Goal: Task Accomplishment & Management: Complete application form

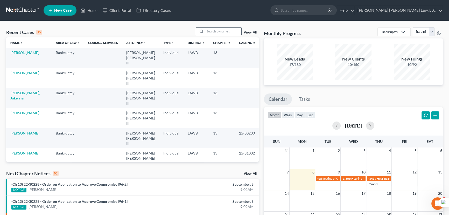
click at [222, 31] on input "search" at bounding box center [223, 31] width 36 height 8
type input "johnson, patricia"
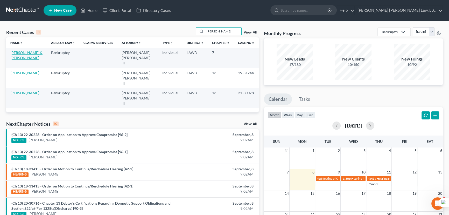
click at [26, 51] on link "[PERSON_NAME] & [PERSON_NAME]" at bounding box center [26, 55] width 32 height 10
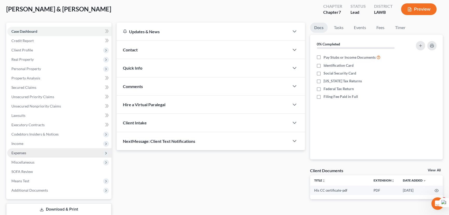
scroll to position [47, 0]
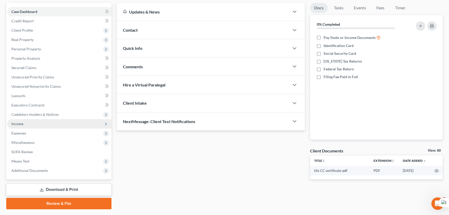
click at [27, 124] on span "Income" at bounding box center [59, 123] width 104 height 9
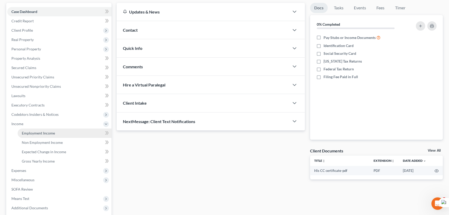
click at [33, 133] on span "Employment Income" at bounding box center [38, 133] width 33 height 4
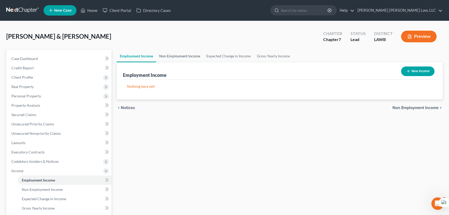
click at [176, 55] on link "Non Employment Income" at bounding box center [179, 56] width 47 height 12
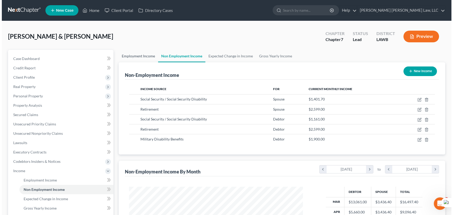
scroll to position [93, 184]
click at [429, 75] on button "New Income" at bounding box center [417, 71] width 33 height 10
select select "0"
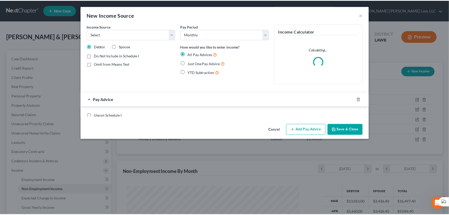
scroll to position [93, 186]
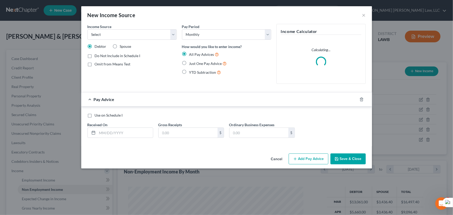
click at [120, 46] on label "Spouse" at bounding box center [125, 46] width 11 height 5
click at [122, 46] on input "Spouse" at bounding box center [123, 45] width 3 height 3
radio input "true"
click at [118, 43] on div "Income Source * Select Unemployment Disability (from employer) Pension Retireme…" at bounding box center [132, 56] width 94 height 64
click at [95, 45] on label "Debtor" at bounding box center [101, 46] width 12 height 5
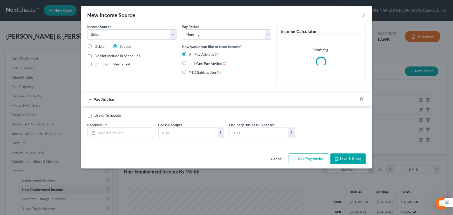
click at [97, 45] on input "Debtor" at bounding box center [98, 45] width 3 height 3
radio input "true"
click at [104, 33] on select "Select Unemployment Disability (from employer) Pension Retirement Social Securi…" at bounding box center [131, 34] width 89 height 10
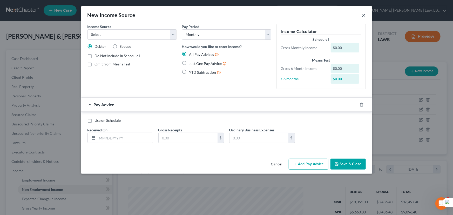
click at [363, 13] on button "×" at bounding box center [364, 15] width 4 height 6
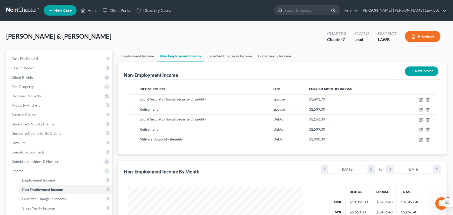
scroll to position [259242, 259151]
click at [125, 55] on link "Employment Income" at bounding box center [136, 56] width 39 height 12
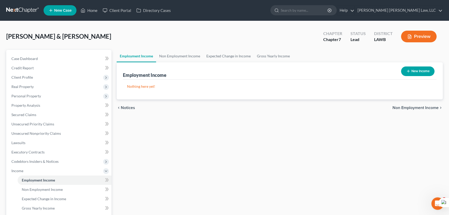
click at [423, 71] on button "New Income" at bounding box center [417, 71] width 33 height 10
select select "0"
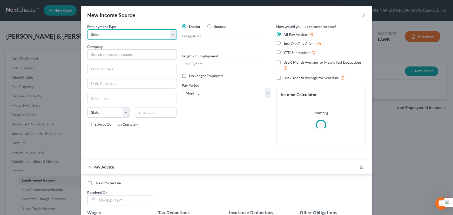
click at [145, 33] on select "Select Full or Part Time Employment Self Employment" at bounding box center [131, 34] width 89 height 10
select select "1"
click at [87, 29] on select "Select Full or Part Time Employment Self Employment" at bounding box center [131, 34] width 89 height 10
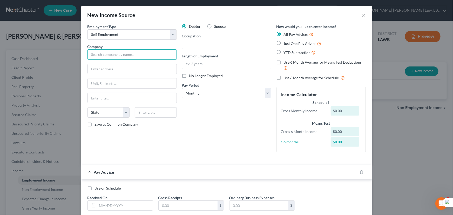
click at [151, 53] on input "text" at bounding box center [131, 54] width 89 height 10
click at [101, 58] on input "text" at bounding box center [131, 54] width 89 height 10
click at [134, 56] on input "text" at bounding box center [131, 54] width 89 height 10
type input "Total Wellness Advocates LLC"
type input "114 Ineichen St"
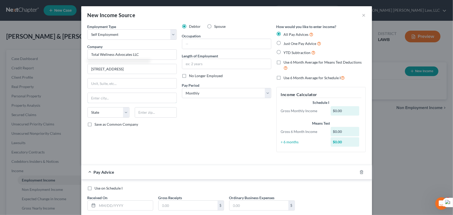
type input "Rayville"
select select "19"
type input "71269"
click at [208, 41] on input "text" at bounding box center [226, 44] width 89 height 10
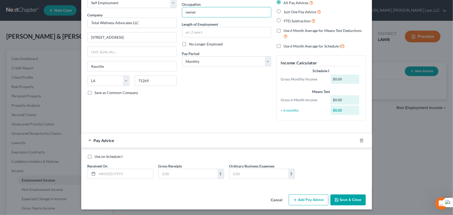
scroll to position [32, 0]
type input "owner"
click at [104, 172] on input "text" at bounding box center [124, 174] width 55 height 10
type input "03/2025"
click at [187, 174] on input "text" at bounding box center [187, 174] width 59 height 10
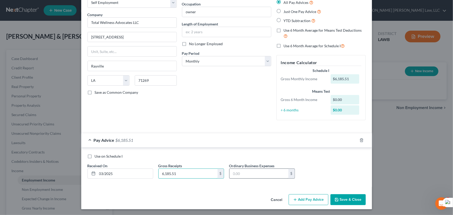
type input "6,185.51"
click at [279, 170] on input "text" at bounding box center [258, 174] width 59 height 10
drag, startPoint x: 259, startPoint y: 174, endPoint x: 190, endPoint y: 177, distance: 69.6
click at [190, 177] on div "Use on Schedule I Received On * 03/2025 Gross Receipts 6,185.51 $ Ordinary Busi…" at bounding box center [226, 168] width 283 height 29
click at [240, 171] on input "13,939.56" at bounding box center [258, 174] width 59 height 10
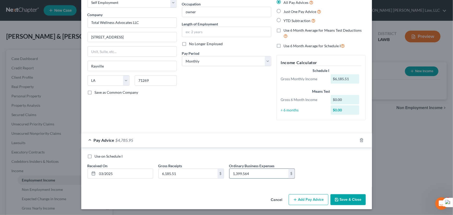
type input "1,399.56"
drag, startPoint x: 255, startPoint y: 173, endPoint x: 208, endPoint y: 167, distance: 47.9
click at [208, 167] on div "Use on Schedule I Received On * 03/2025 Gross Receipts 6,185.51 $ Ordinary Busi…" at bounding box center [226, 168] width 283 height 29
type input "13,949.56"
click at [353, 195] on button "Save & Close" at bounding box center [347, 199] width 35 height 11
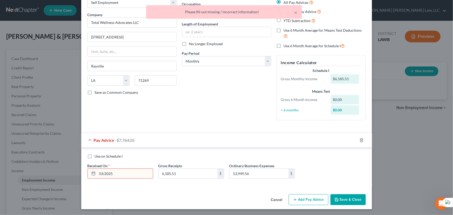
drag, startPoint x: 115, startPoint y: 171, endPoint x: 85, endPoint y: 174, distance: 30.2
click at [85, 174] on div "Received On * 03/2025" at bounding box center [120, 171] width 71 height 16
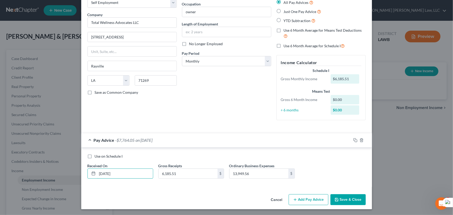
type input "03/01/2025"
click at [311, 201] on button "Add Pay Advice" at bounding box center [308, 199] width 40 height 11
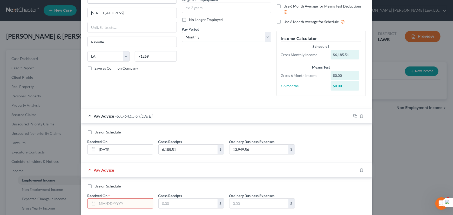
scroll to position [86, 0]
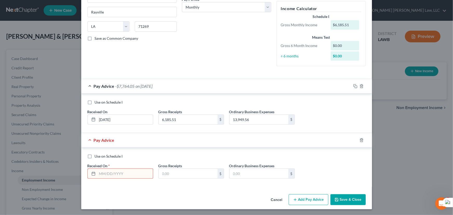
click at [109, 171] on input "text" at bounding box center [124, 174] width 55 height 10
type input "04/01/2025"
click at [195, 173] on input "text" at bounding box center [187, 174] width 59 height 10
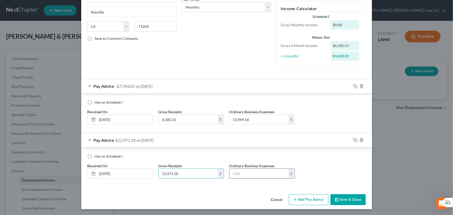
type input "12,971.18"
click at [252, 177] on input "text" at bounding box center [258, 174] width 59 height 10
click at [253, 172] on input "text" at bounding box center [258, 174] width 59 height 10
click at [197, 172] on input "12,971.18" at bounding box center [187, 174] width 59 height 10
type input "9,610.60"
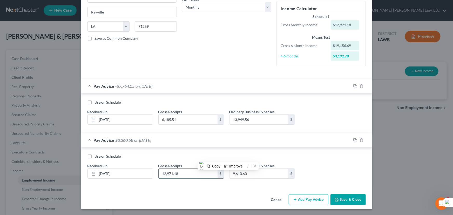
click at [195, 173] on input "12,971.18" at bounding box center [187, 174] width 59 height 10
click at [188, 174] on input "12,971.18" at bounding box center [187, 174] width 59 height 10
type input "12,971.25"
click at [349, 196] on button "Save & Close" at bounding box center [347, 199] width 35 height 11
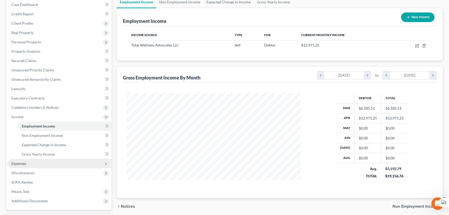
scroll to position [98, 0]
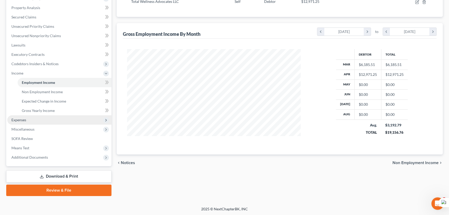
click at [21, 119] on span "Expenses" at bounding box center [18, 119] width 15 height 4
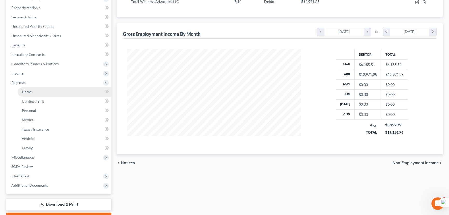
click at [34, 95] on link "Home" at bounding box center [65, 91] width 94 height 9
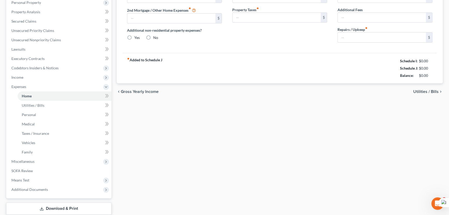
type input "2,143.00"
type input "0.00"
radio input "true"
type input "0.00"
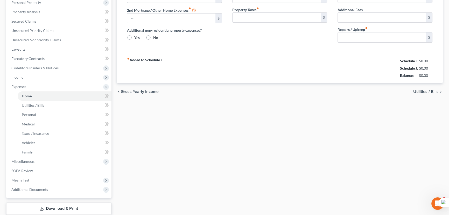
type input "0.00"
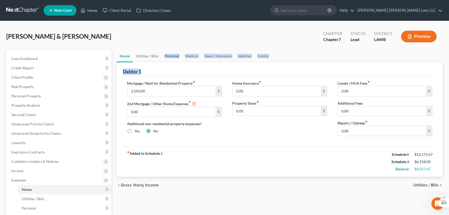
click at [177, 61] on ui-view "Home Utilities / Bills Personal Medical Taxes / Insurance Vehicles Family Debto…" at bounding box center [280, 121] width 326 height 143
click at [176, 61] on link "Personal" at bounding box center [172, 56] width 20 height 12
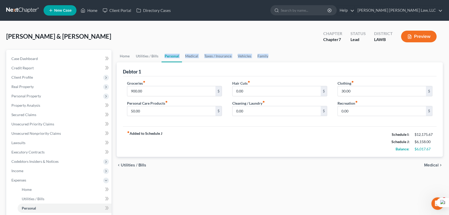
click at [171, 59] on link "Personal" at bounding box center [172, 56] width 20 height 12
click at [191, 57] on link "Medical" at bounding box center [191, 56] width 19 height 12
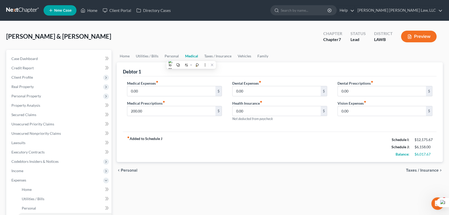
click at [227, 37] on div "Johnson, Robert & Patricia Upgraded Chapter Chapter 7 Status Lead District LAWB…" at bounding box center [224, 38] width 437 height 23
click at [216, 58] on link "Taxes / Insurance" at bounding box center [217, 56] width 33 height 12
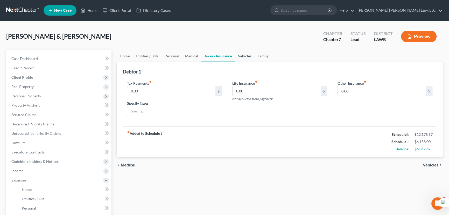
click at [244, 57] on link "Vehicles" at bounding box center [245, 56] width 20 height 12
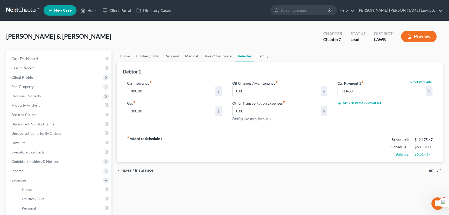
click at [267, 56] on link "Family" at bounding box center [262, 56] width 17 height 12
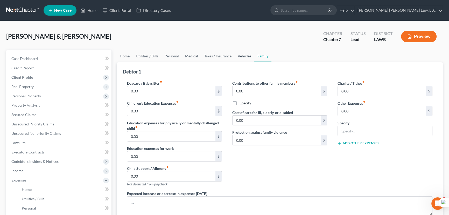
click at [236, 58] on link "Vehicles" at bounding box center [245, 56] width 20 height 12
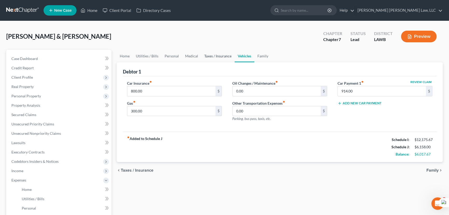
click at [204, 57] on link "Taxes / Insurance" at bounding box center [217, 56] width 33 height 12
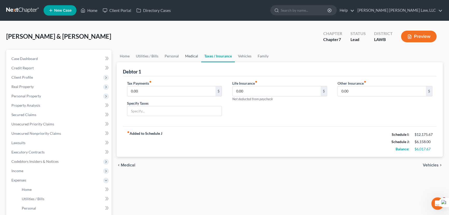
click at [189, 56] on link "Medical" at bounding box center [191, 56] width 19 height 12
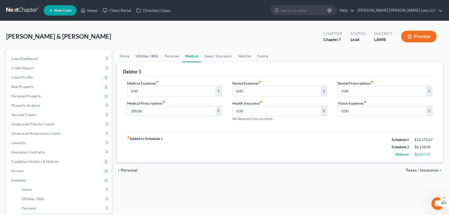
click at [160, 56] on link "Utilities / Bills" at bounding box center [147, 56] width 29 height 12
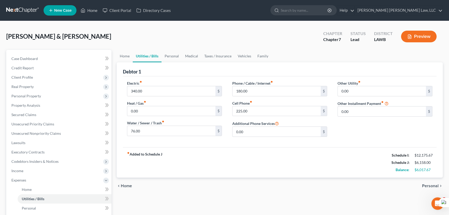
click at [148, 55] on link "Utilities / Bills" at bounding box center [147, 56] width 29 height 12
click at [169, 56] on link "Personal" at bounding box center [172, 56] width 20 height 12
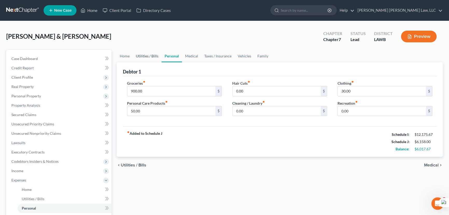
click at [155, 57] on link "Utilities / Bills" at bounding box center [147, 56] width 29 height 12
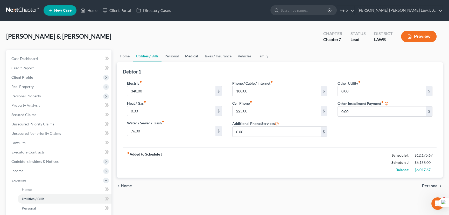
click at [182, 55] on link "Medical" at bounding box center [191, 56] width 19 height 12
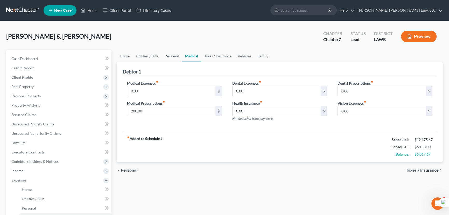
click at [172, 55] on link "Personal" at bounding box center [172, 56] width 20 height 12
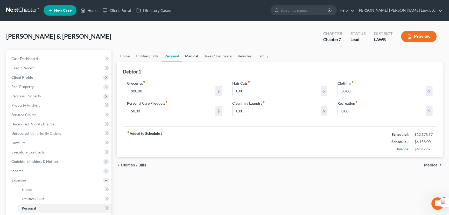
click at [192, 57] on link "Medical" at bounding box center [191, 56] width 19 height 12
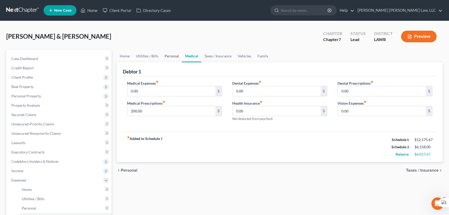
click at [166, 59] on link "Personal" at bounding box center [172, 56] width 20 height 12
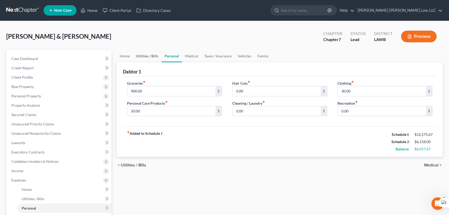
click at [141, 56] on link "Utilities / Bills" at bounding box center [147, 56] width 29 height 12
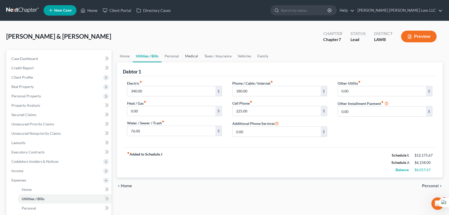
click at [183, 55] on link "Medical" at bounding box center [191, 56] width 19 height 12
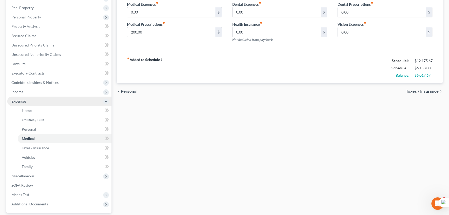
scroll to position [71, 0]
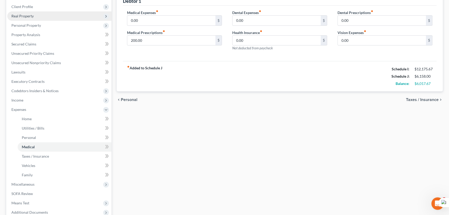
click at [42, 19] on span "Real Property" at bounding box center [59, 15] width 104 height 9
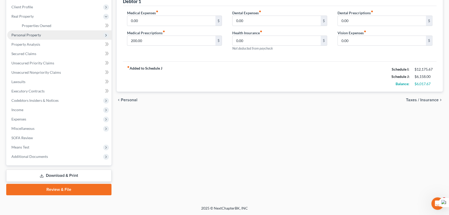
scroll to position [70, 0]
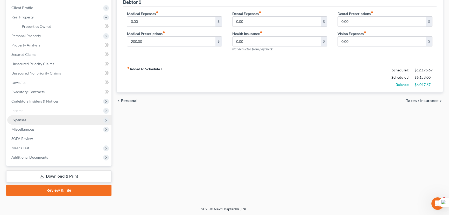
click at [46, 121] on span "Expenses" at bounding box center [59, 119] width 104 height 9
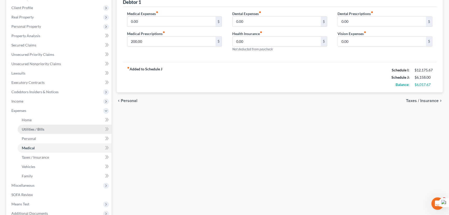
scroll to position [71, 0]
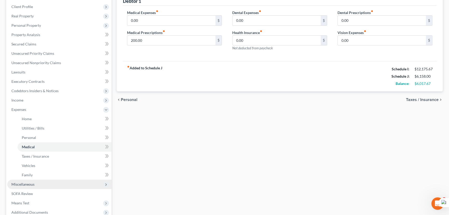
click at [29, 185] on span "Miscellaneous" at bounding box center [22, 184] width 23 height 4
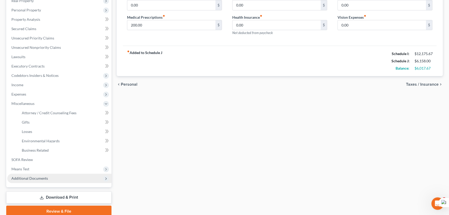
scroll to position [94, 0]
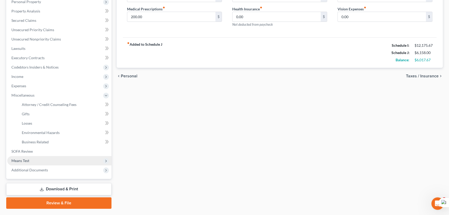
click at [37, 158] on span "Means Test" at bounding box center [59, 160] width 104 height 9
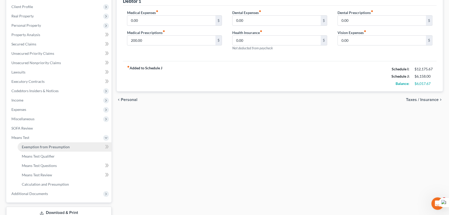
click at [59, 143] on link "Exemption from Presumption" at bounding box center [65, 146] width 94 height 9
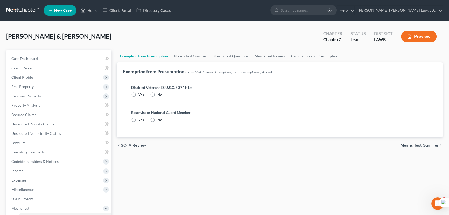
click at [182, 47] on div "Johnson, Robert & Patricia Upgraded Chapter Chapter 7 Status Lead District LAWB…" at bounding box center [224, 38] width 437 height 23
click at [182, 54] on link "Means Test Qualifier" at bounding box center [190, 56] width 39 height 12
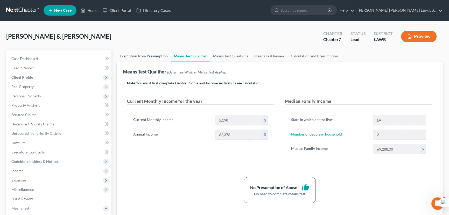
click at [157, 55] on link "Exemption from Presumption" at bounding box center [144, 56] width 54 height 12
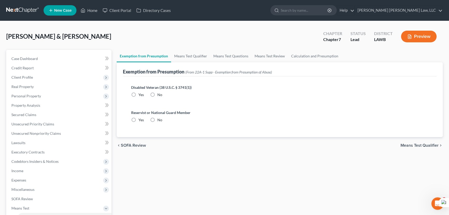
click at [157, 93] on label "No" at bounding box center [159, 94] width 5 height 5
click at [159, 93] on input "No" at bounding box center [160, 93] width 3 height 3
radio input "true"
click at [157, 119] on label "No" at bounding box center [159, 119] width 5 height 5
click at [159, 119] on input "No" at bounding box center [160, 118] width 3 height 3
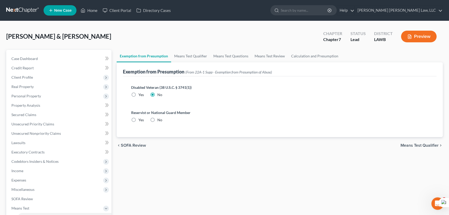
radio input "true"
click at [185, 56] on link "Means Test Qualifier" at bounding box center [190, 56] width 39 height 12
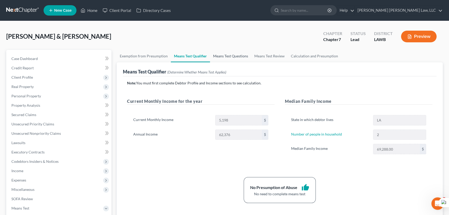
click at [230, 54] on link "Means Test Questions" at bounding box center [230, 56] width 41 height 12
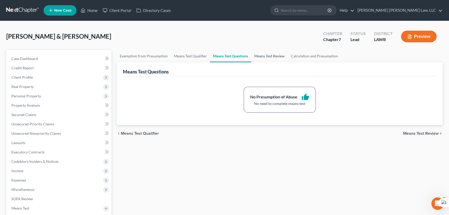
click at [273, 57] on link "Means Test Review" at bounding box center [269, 56] width 37 height 12
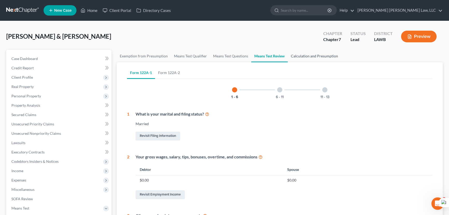
click at [315, 57] on link "Calculation and Presumption" at bounding box center [314, 56] width 53 height 12
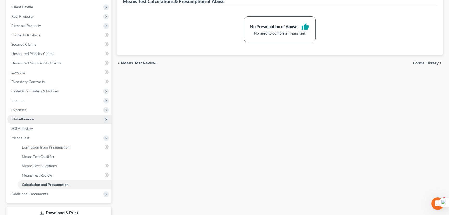
scroll to position [71, 0]
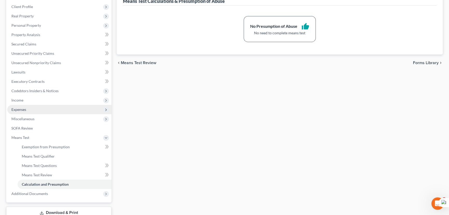
click at [41, 108] on span "Expenses" at bounding box center [59, 109] width 104 height 9
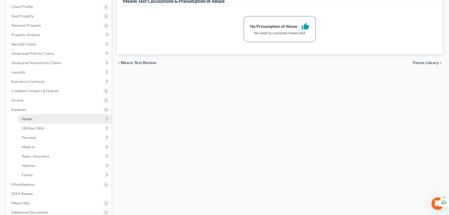
click at [44, 116] on link "Home" at bounding box center [65, 118] width 94 height 9
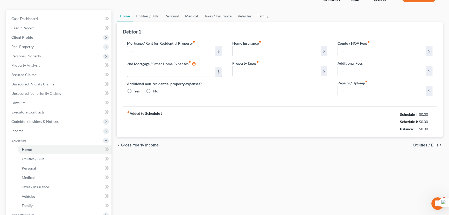
type input "2,143.00"
type input "0.00"
radio input "true"
type input "0.00"
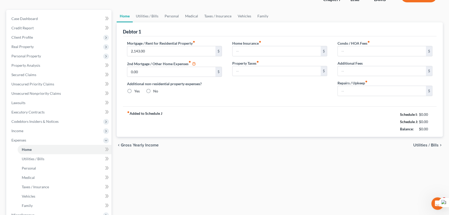
type input "0.00"
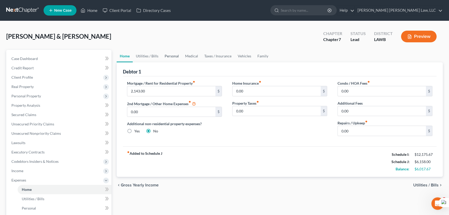
click at [170, 59] on link "Personal" at bounding box center [172, 56] width 20 height 12
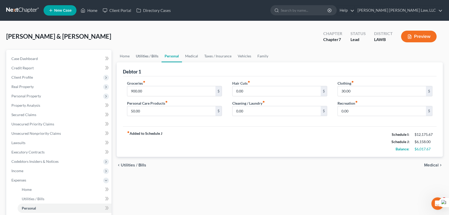
click at [149, 57] on link "Utilities / Bills" at bounding box center [147, 56] width 29 height 12
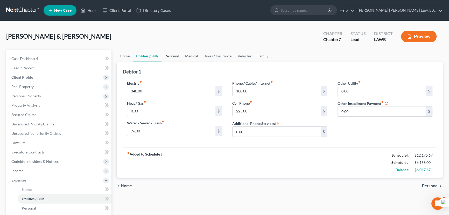
click at [178, 59] on link "Personal" at bounding box center [172, 56] width 20 height 12
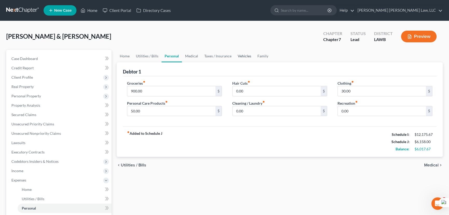
click at [238, 56] on link "Vehicles" at bounding box center [245, 56] width 20 height 12
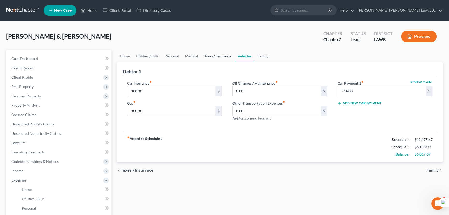
click at [210, 57] on link "Taxes / Insurance" at bounding box center [217, 56] width 33 height 12
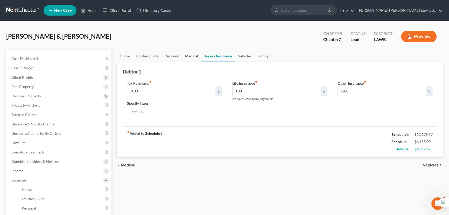
click at [187, 53] on link "Medical" at bounding box center [191, 56] width 19 height 12
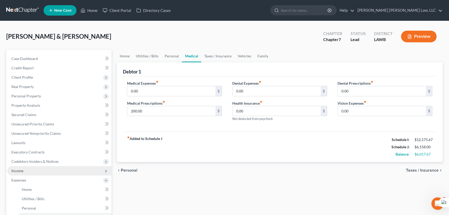
click at [38, 169] on span "Income" at bounding box center [59, 170] width 104 height 9
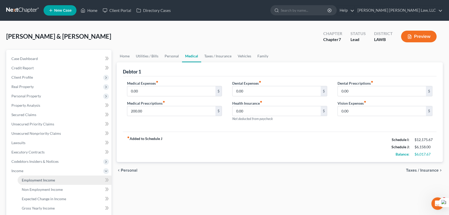
click at [38, 184] on link "Employment Income" at bounding box center [65, 179] width 94 height 9
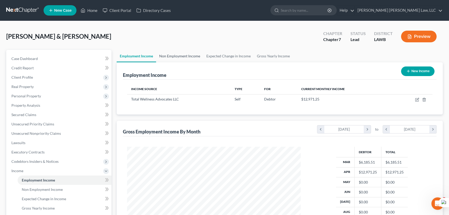
scroll to position [93, 184]
click at [171, 56] on link "Non Employment Income" at bounding box center [179, 56] width 47 height 12
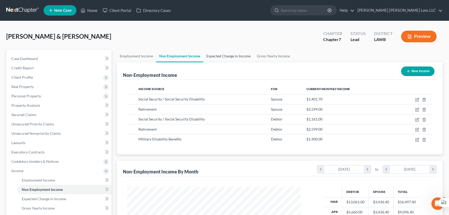
scroll to position [93, 184]
click at [140, 60] on link "Employment Income" at bounding box center [136, 56] width 39 height 12
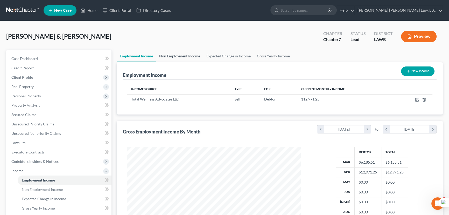
scroll to position [93, 184]
click at [190, 55] on link "Non Employment Income" at bounding box center [179, 56] width 47 height 12
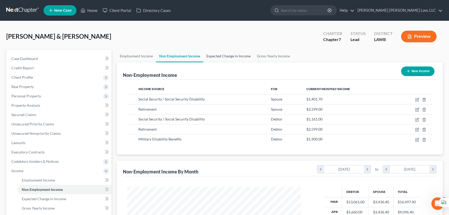
scroll to position [93, 184]
click at [138, 51] on link "Employment Income" at bounding box center [136, 56] width 39 height 12
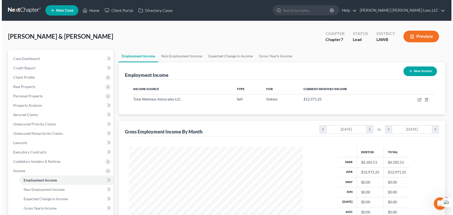
scroll to position [93, 184]
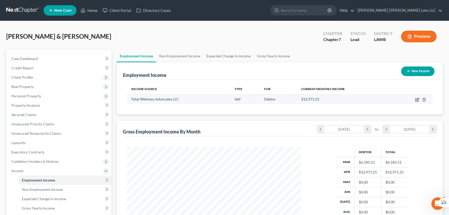
click at [417, 100] on icon "button" at bounding box center [417, 100] width 4 height 4
select select "1"
select select "19"
select select "0"
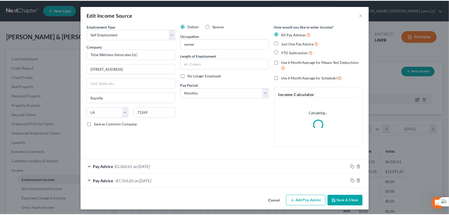
scroll to position [93, 186]
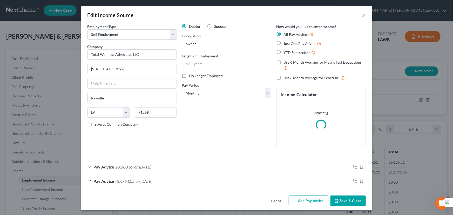
click at [189, 75] on label "No Longer Employed" at bounding box center [206, 75] width 34 height 5
click at [191, 75] on input "No Longer Employed" at bounding box center [192, 74] width 3 height 3
checkbox input "true"
click at [352, 199] on button "Save & Close" at bounding box center [347, 200] width 35 height 11
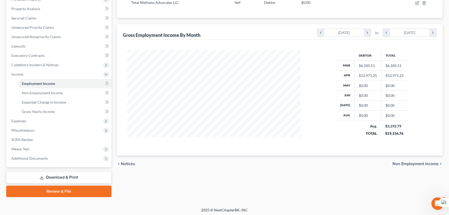
scroll to position [98, 0]
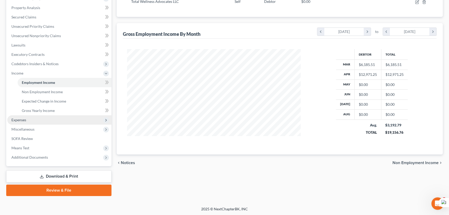
click at [41, 117] on span "Expenses" at bounding box center [59, 119] width 104 height 9
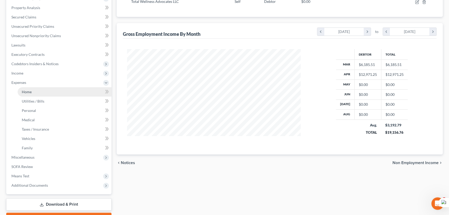
click at [28, 90] on span "Home" at bounding box center [27, 91] width 10 height 4
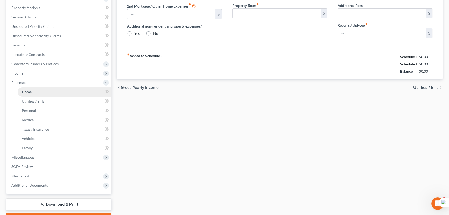
type input "2,143.00"
type input "0.00"
radio input "true"
type input "0.00"
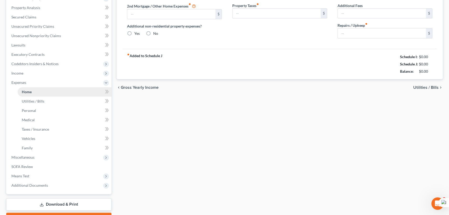
type input "0.00"
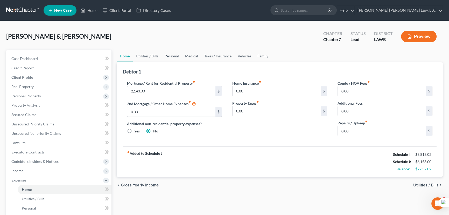
click at [172, 59] on link "Personal" at bounding box center [172, 56] width 20 height 12
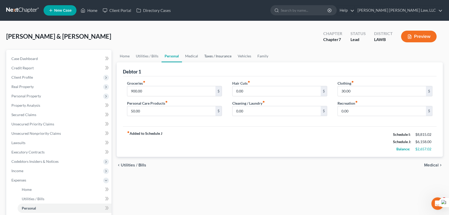
click at [203, 56] on link "Taxes / Insurance" at bounding box center [217, 56] width 33 height 12
click at [180, 60] on link "Personal" at bounding box center [172, 56] width 20 height 12
click at [146, 55] on link "Utilities / Bills" at bounding box center [147, 56] width 29 height 12
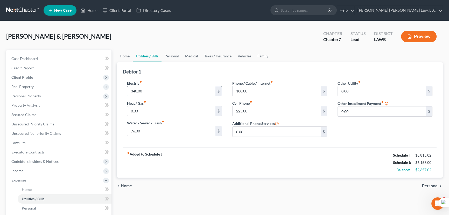
click at [163, 92] on input "340.00" at bounding box center [171, 91] width 88 height 10
type input "300"
drag, startPoint x: 166, startPoint y: 62, endPoint x: 170, endPoint y: 57, distance: 5.9
click at [170, 57] on ui-view "Home Utilities / Bills Personal Medical Taxes / Insurance Vehicles Family Debto…" at bounding box center [280, 122] width 326 height 144
click at [170, 57] on link "Personal" at bounding box center [172, 56] width 20 height 12
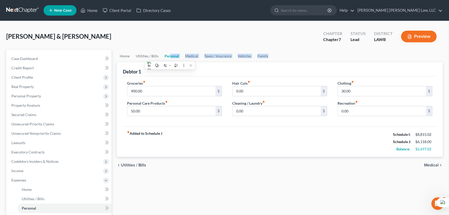
click at [166, 54] on link "Personal" at bounding box center [172, 56] width 20 height 12
click at [222, 43] on div "Johnson, Robert & Patricia Upgraded Chapter Chapter 7 Status Lead District LAWB…" at bounding box center [224, 38] width 437 height 23
click at [184, 58] on link "Medical" at bounding box center [191, 56] width 19 height 12
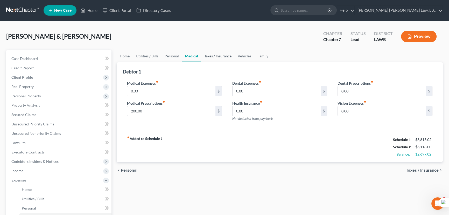
click at [218, 55] on link "Taxes / Insurance" at bounding box center [217, 56] width 33 height 12
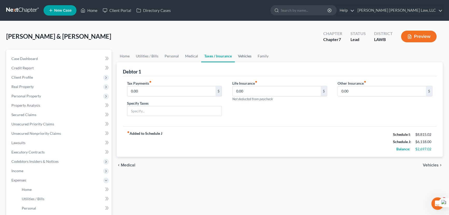
click at [245, 58] on link "Vehicles" at bounding box center [245, 56] width 20 height 12
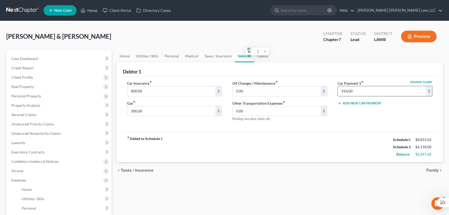
click at [359, 90] on input "914.00" at bounding box center [382, 91] width 88 height 10
click at [274, 88] on input "0.00" at bounding box center [277, 91] width 88 height 10
click at [27, 114] on span "Secured Claims" at bounding box center [23, 114] width 25 height 4
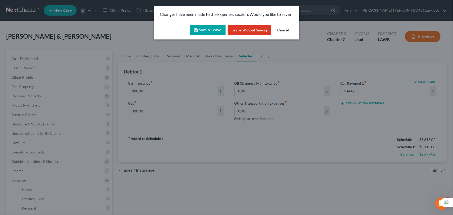
click at [205, 32] on button "Save & Leave" at bounding box center [208, 30] width 36 height 11
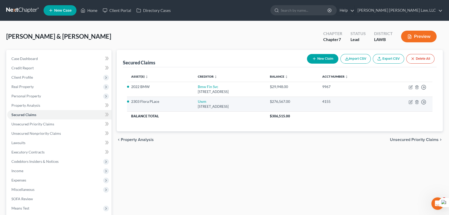
scroll to position [60, 0]
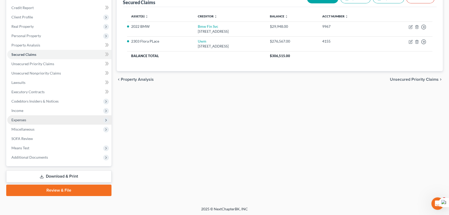
click at [36, 119] on span "Expenses" at bounding box center [59, 119] width 104 height 9
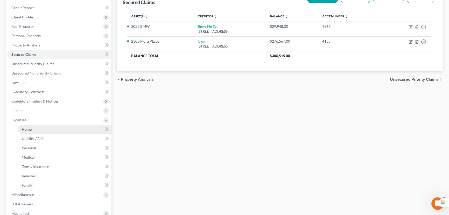
click at [42, 131] on link "Home" at bounding box center [65, 128] width 94 height 9
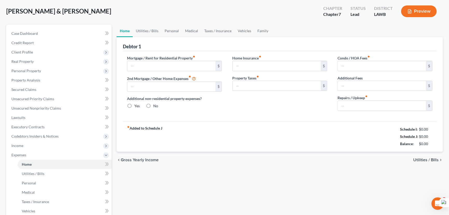
type input "2,143.00"
type input "0.00"
radio input "true"
type input "0.00"
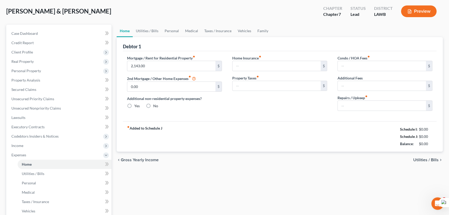
type input "0.00"
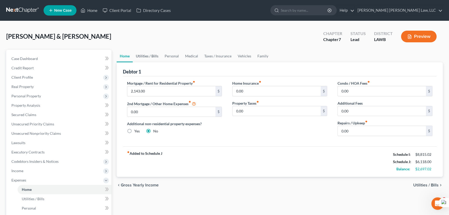
click at [150, 58] on link "Utilities / Bills" at bounding box center [147, 56] width 29 height 12
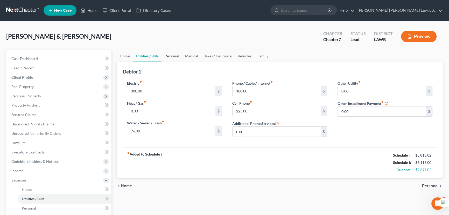
click at [178, 57] on link "Personal" at bounding box center [172, 56] width 20 height 12
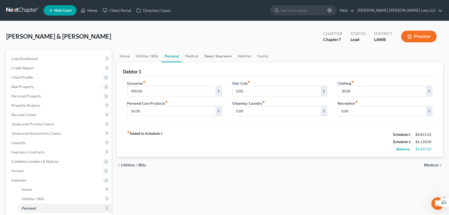
click at [207, 59] on link "Taxes / Insurance" at bounding box center [217, 56] width 33 height 12
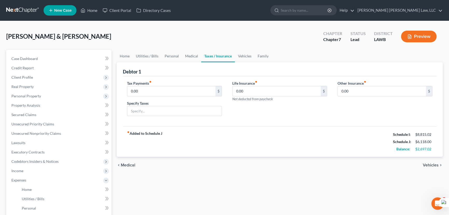
click at [19, 8] on link at bounding box center [22, 10] width 33 height 9
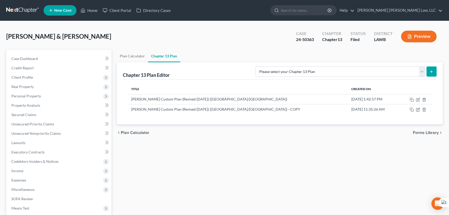
click at [19, 10] on link at bounding box center [22, 10] width 33 height 9
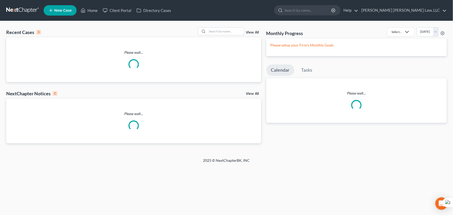
click at [222, 30] on input "search" at bounding box center [225, 31] width 36 height 8
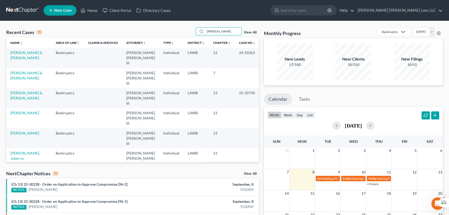
type input "johnson, robert"
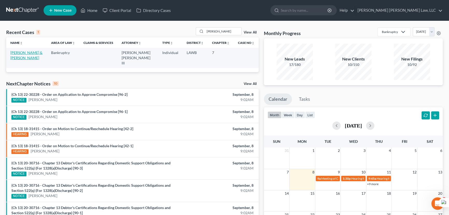
click at [28, 54] on link "[PERSON_NAME] & [PERSON_NAME]" at bounding box center [26, 55] width 32 height 10
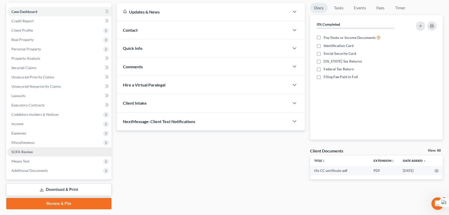
click at [28, 150] on span "SOFA Review" at bounding box center [22, 151] width 22 height 4
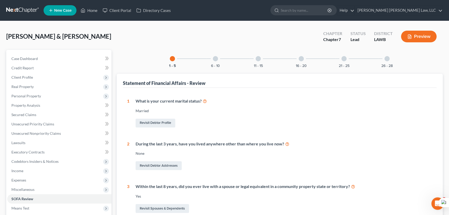
click at [344, 60] on div at bounding box center [344, 58] width 5 height 5
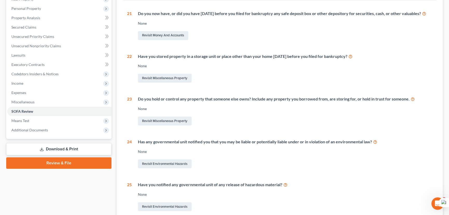
scroll to position [27, 0]
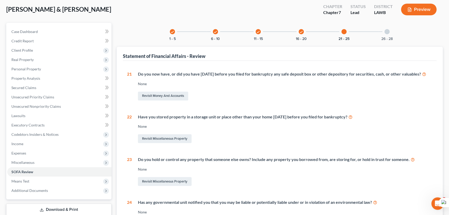
click at [386, 31] on div at bounding box center [387, 31] width 5 height 5
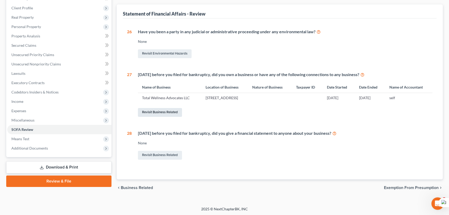
click at [167, 111] on link "Revisit Business Related" at bounding box center [160, 112] width 44 height 9
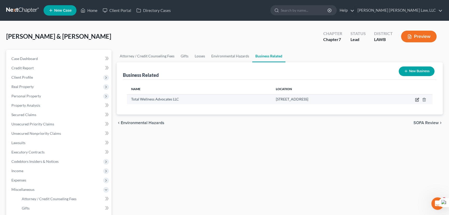
click at [416, 100] on icon "button" at bounding box center [417, 100] width 4 height 4
select select "sole_proprietor"
select select "19"
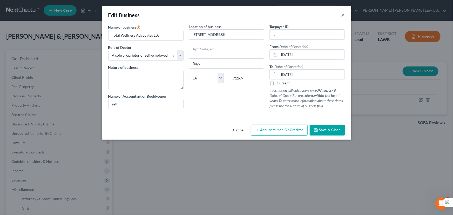
click at [342, 15] on button "×" at bounding box center [343, 15] width 4 height 6
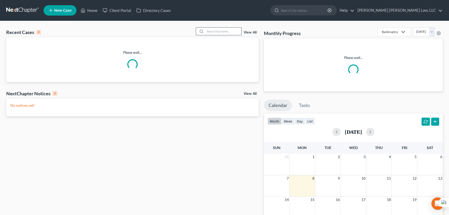
click at [213, 32] on input "search" at bounding box center [223, 31] width 36 height 8
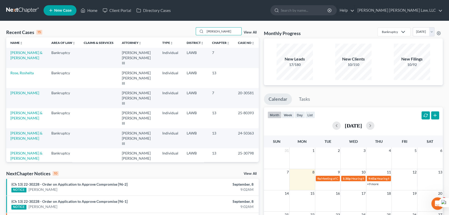
type input "[PERSON_NAME]"
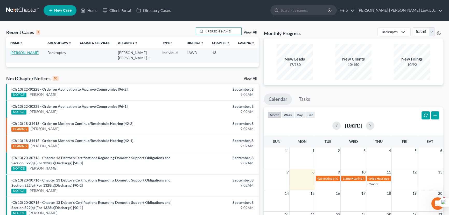
click at [24, 52] on link "[PERSON_NAME]" at bounding box center [24, 52] width 29 height 4
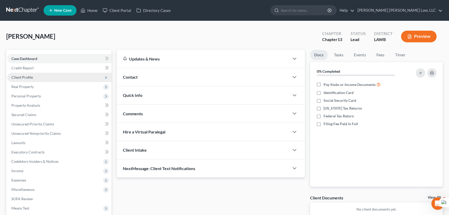
click at [32, 76] on span "Client Profile" at bounding box center [59, 77] width 104 height 9
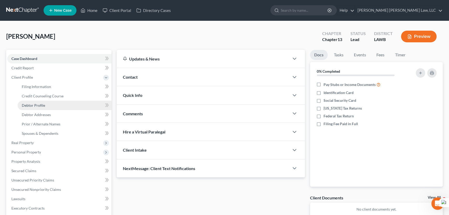
click at [42, 105] on span "Debtor Profile" at bounding box center [33, 105] width 23 height 4
select select "2"
select select "0"
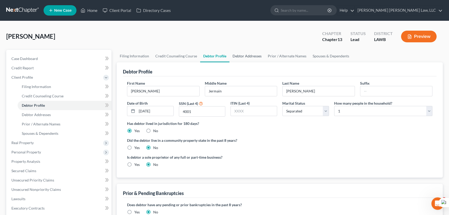
click at [246, 52] on link "Debtor Addresses" at bounding box center [247, 56] width 35 height 12
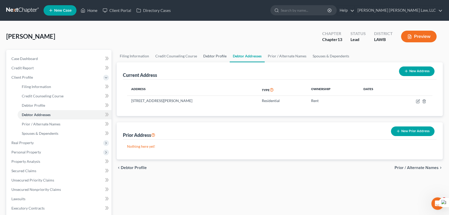
click at [205, 57] on link "Debtor Profile" at bounding box center [215, 56] width 30 height 12
select select "2"
select select "0"
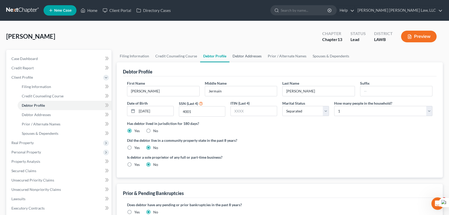
click at [243, 53] on link "Debtor Addresses" at bounding box center [247, 56] width 35 height 12
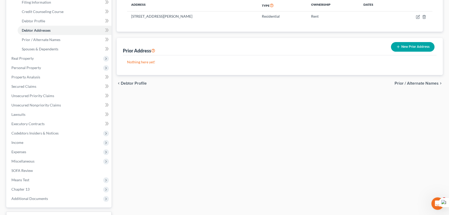
scroll to position [94, 0]
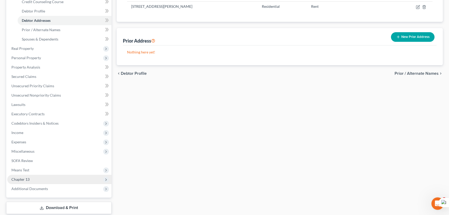
click at [42, 175] on span "Chapter 13" at bounding box center [59, 179] width 104 height 9
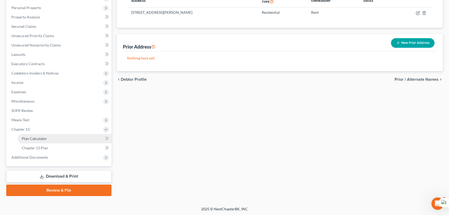
click at [47, 136] on link "Plan Calculator" at bounding box center [65, 138] width 94 height 9
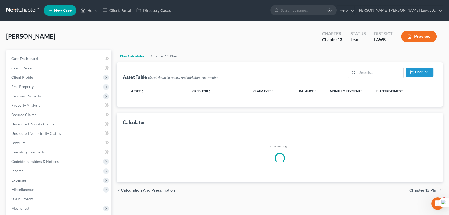
select select "59"
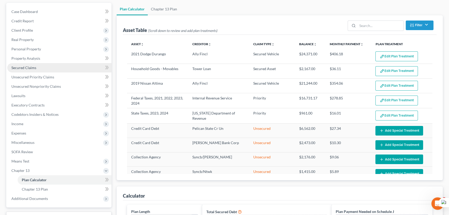
click at [47, 68] on link "Secured Claims" at bounding box center [59, 67] width 104 height 9
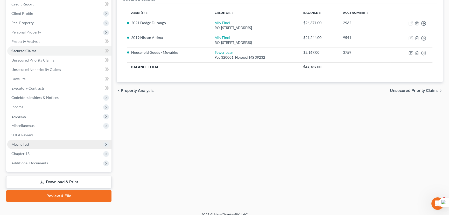
scroll to position [70, 0]
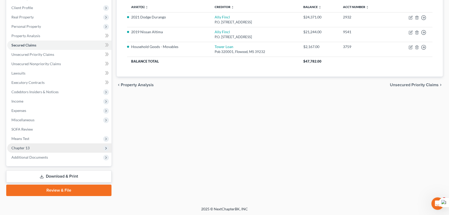
click at [47, 149] on span "Chapter 13" at bounding box center [59, 147] width 104 height 9
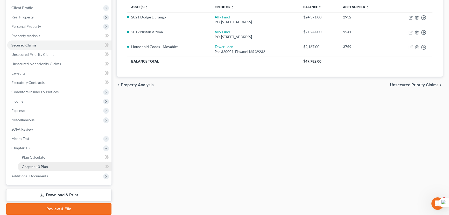
click at [60, 163] on link "Chapter 13 Plan" at bounding box center [65, 166] width 94 height 9
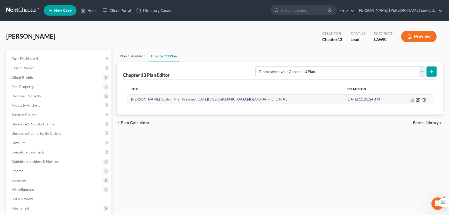
click at [417, 100] on icon "button" at bounding box center [418, 100] width 4 height 4
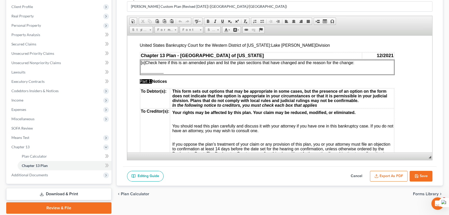
scroll to position [23, 0]
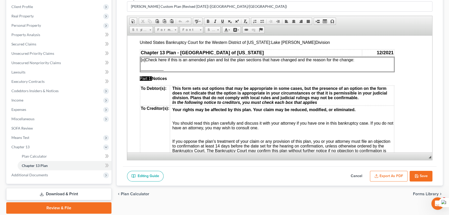
click at [420, 174] on button "Save" at bounding box center [421, 176] width 23 height 11
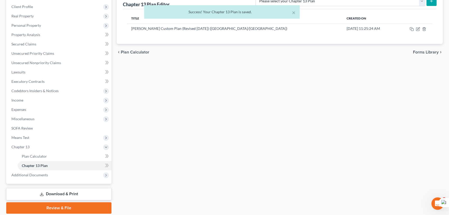
click at [272, 141] on div "Plan Calculator Chapter 13 Plan Chapter 13 Plan Editor Please select your Chapt…" at bounding box center [279, 96] width 331 height 234
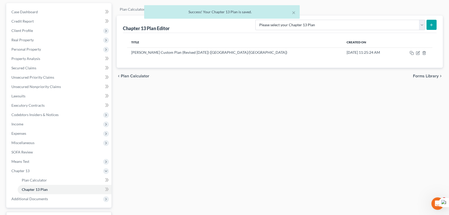
scroll to position [0, 0]
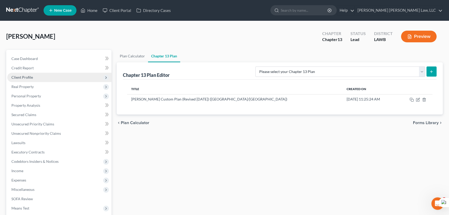
click at [34, 78] on span "Client Profile" at bounding box center [59, 77] width 104 height 9
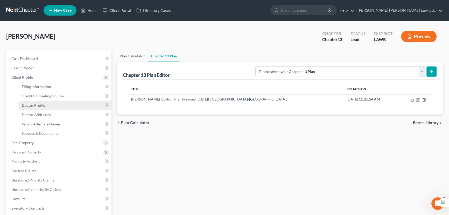
click at [52, 104] on link "Debtor Profile" at bounding box center [65, 105] width 94 height 9
select select "2"
select select "0"
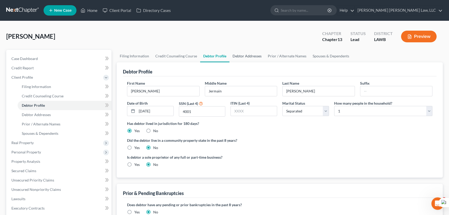
click at [246, 54] on link "Debtor Addresses" at bounding box center [247, 56] width 35 height 12
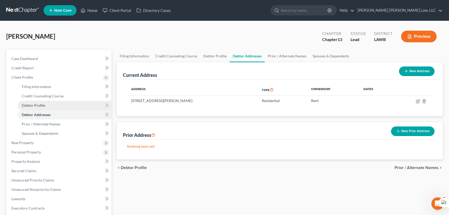
click at [46, 106] on link "Debtor Profile" at bounding box center [65, 105] width 94 height 9
select select "2"
select select "0"
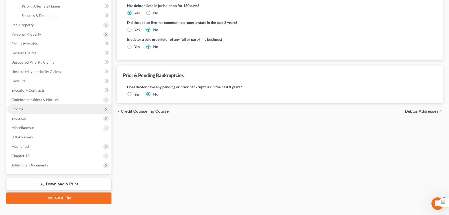
click at [57, 106] on span "Income" at bounding box center [59, 108] width 104 height 9
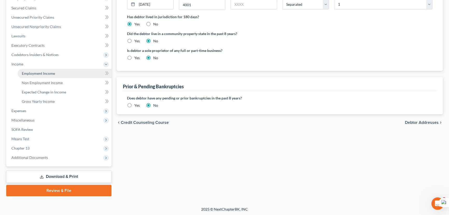
click at [55, 69] on link "Employment Income" at bounding box center [65, 73] width 94 height 9
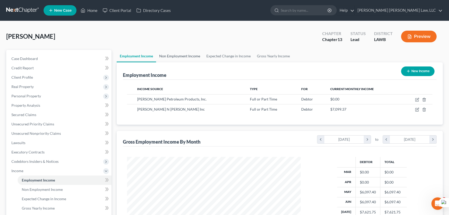
click at [180, 52] on link "Non Employment Income" at bounding box center [179, 56] width 47 height 12
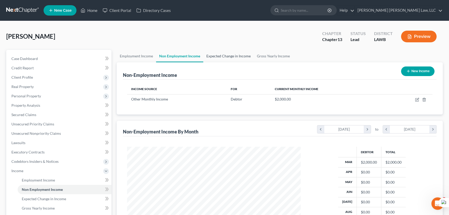
scroll to position [93, 184]
click at [239, 56] on link "Expected Change in Income" at bounding box center [228, 56] width 51 height 12
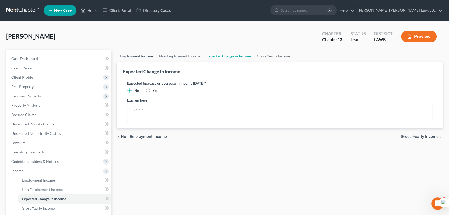
click at [129, 57] on link "Employment Income" at bounding box center [136, 56] width 39 height 12
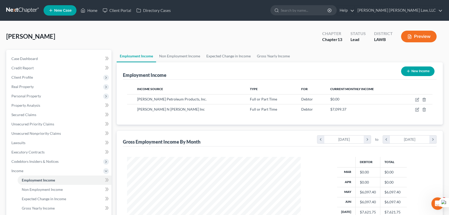
click at [19, 15] on nav "Home New Case Client Portal Directory Cases E. Orum Young Law, LLC madison.f@eo…" at bounding box center [224, 10] width 449 height 21
click at [18, 13] on link at bounding box center [22, 10] width 33 height 9
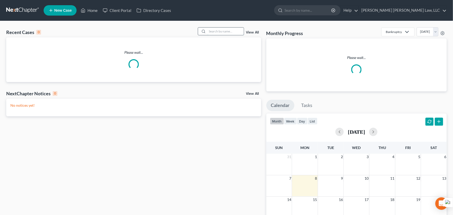
click at [220, 31] on input "search" at bounding box center [225, 31] width 36 height 8
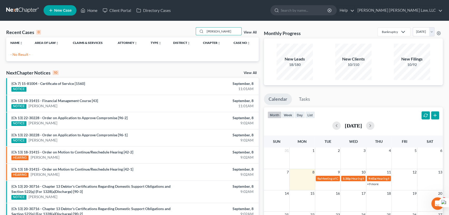
drag, startPoint x: 232, startPoint y: 32, endPoint x: 96, endPoint y: 5, distance: 138.3
click at [96, 5] on div "Home New Case Client Portal Directory Cases E. Orum Young Law, LLC madison.f@eo…" at bounding box center [224, 150] width 449 height 300
type input "johnson"
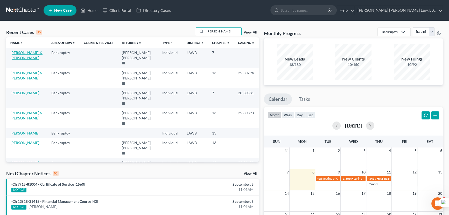
click at [26, 51] on link "[PERSON_NAME] & [PERSON_NAME]" at bounding box center [26, 55] width 32 height 10
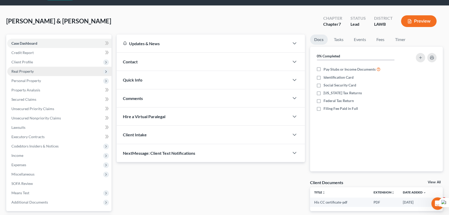
scroll to position [23, 0]
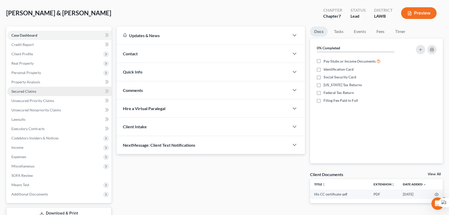
click at [23, 91] on span "Secured Claims" at bounding box center [23, 91] width 25 height 4
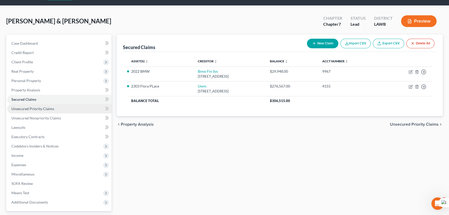
scroll to position [23, 0]
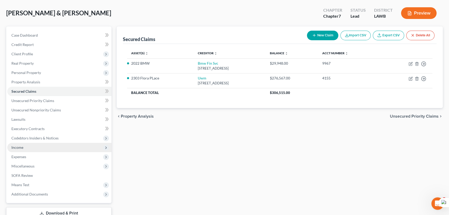
click at [26, 150] on span "Income" at bounding box center [59, 147] width 104 height 9
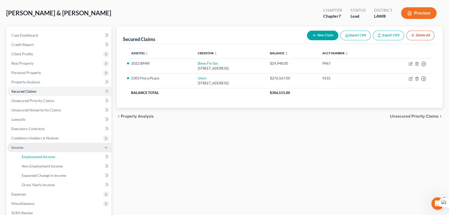
click at [27, 153] on link "Employment Income" at bounding box center [65, 156] width 94 height 9
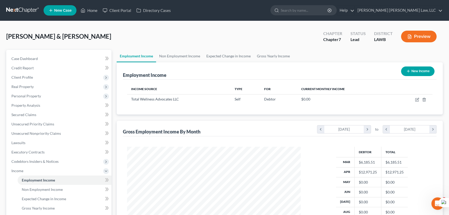
scroll to position [93, 184]
click at [181, 49] on div "Johnson, Robert & Patricia Upgraded Chapter Chapter 7 Status Lead District LAWB…" at bounding box center [224, 38] width 437 height 23
click at [197, 55] on link "Non Employment Income" at bounding box center [179, 56] width 47 height 12
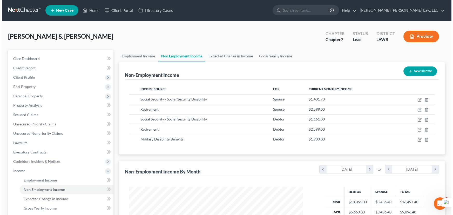
scroll to position [93, 184]
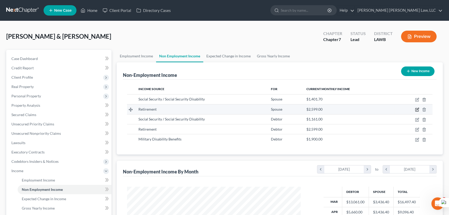
click at [416, 110] on icon "button" at bounding box center [417, 109] width 4 height 4
select select "3"
select select "0"
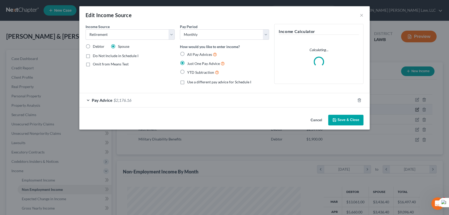
scroll to position [93, 186]
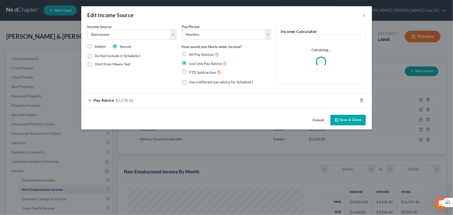
click at [283, 95] on div "Pay Advice $2,176.16" at bounding box center [219, 100] width 276 height 14
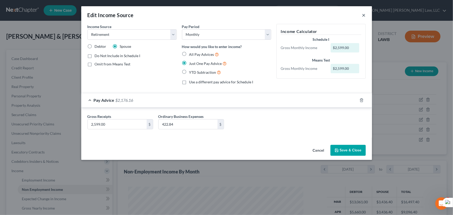
click at [365, 14] on button "×" at bounding box center [364, 15] width 4 height 6
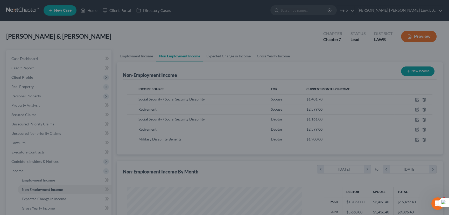
scroll to position [259242, 259151]
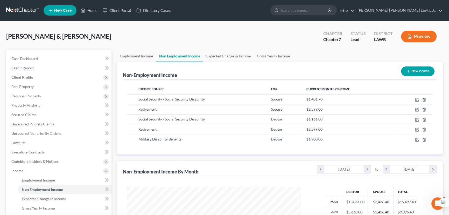
click at [13, 8] on link at bounding box center [22, 10] width 33 height 9
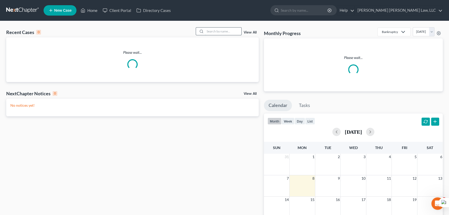
click at [211, 34] on input "search" at bounding box center [223, 31] width 36 height 8
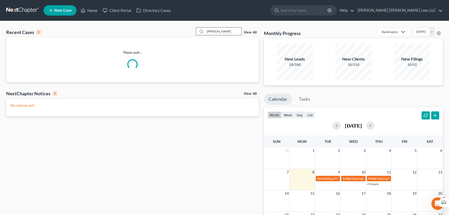
type input "[PERSON_NAME]"
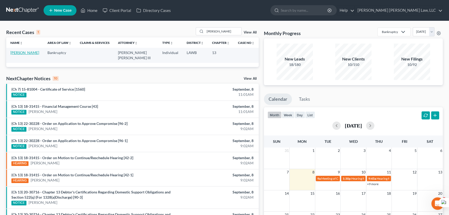
click at [31, 51] on link "[PERSON_NAME]" at bounding box center [24, 52] width 29 height 4
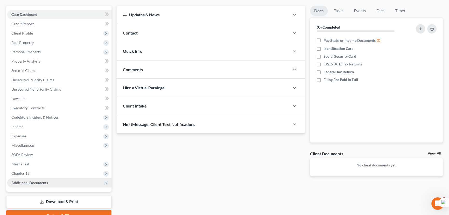
scroll to position [70, 0]
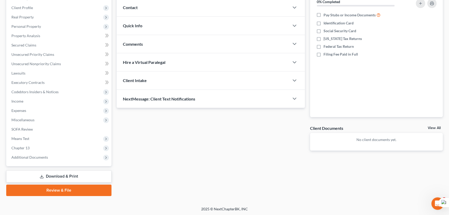
click at [58, 168] on div "Case Dashboard Payments Invoices Payments Payments Credit Report Client Profile" at bounding box center [59, 88] width 110 height 216
click at [59, 175] on link "Download & Print" at bounding box center [58, 176] width 105 height 12
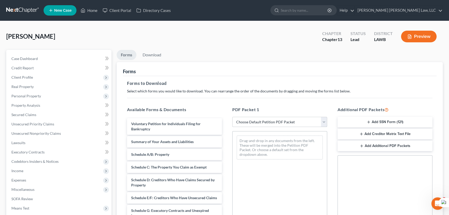
click at [269, 121] on select "Choose Default Petition PDF Packet Complete Bankruptcy Petition (all forms and …" at bounding box center [279, 122] width 95 height 10
click at [232, 117] on select "Choose Default Petition PDF Packet Complete Bankruptcy Petition (all forms and …" at bounding box center [279, 122] width 95 height 10
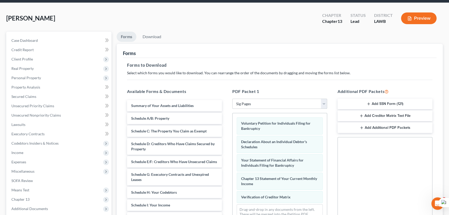
scroll to position [11, 0]
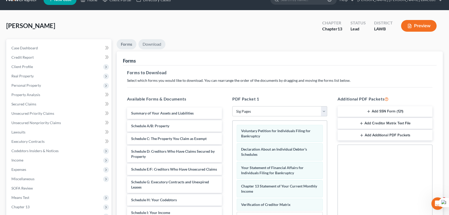
click at [152, 45] on link "Download" at bounding box center [151, 44] width 27 height 10
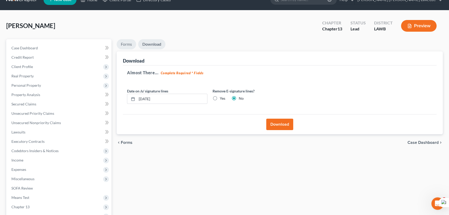
click at [130, 46] on link "Forms" at bounding box center [126, 44] width 19 height 10
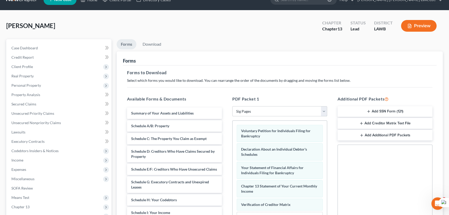
click at [268, 112] on select "Choose Default Petition PDF Packet Complete Bankruptcy Petition (all forms and …" at bounding box center [279, 111] width 95 height 10
select select "0"
click at [232, 106] on select "Choose Default Petition PDF Packet Complete Bankruptcy Petition (all forms and …" at bounding box center [279, 111] width 95 height 10
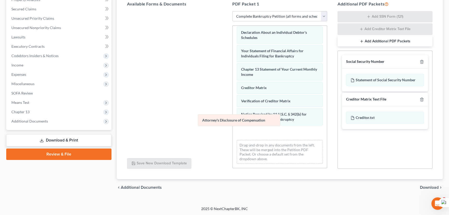
scroll to position [147, 0]
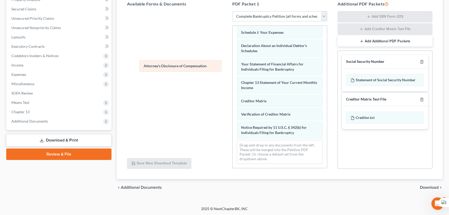
drag, startPoint x: 265, startPoint y: 134, endPoint x: 165, endPoint y: 62, distance: 122.5
click at [233, 64] on div "Attorney's Disclosure of Compensation Voluntary Petition for Individuals Filing…" at bounding box center [280, 25] width 94 height 285
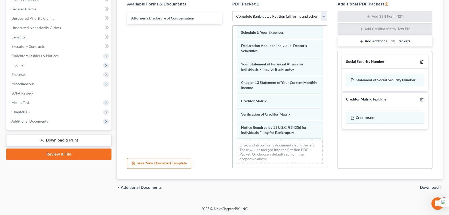
click at [423, 60] on icon "button" at bounding box center [422, 61] width 2 height 3
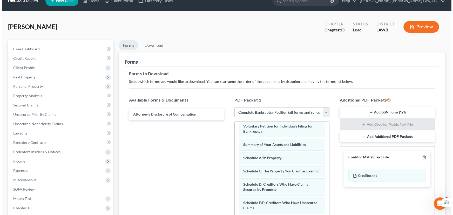
scroll to position [0, 0]
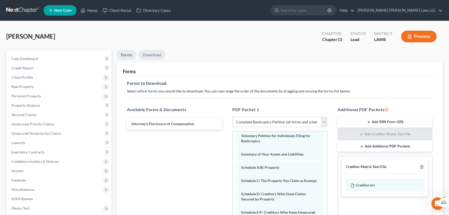
click at [155, 54] on link "Download" at bounding box center [151, 55] width 27 height 10
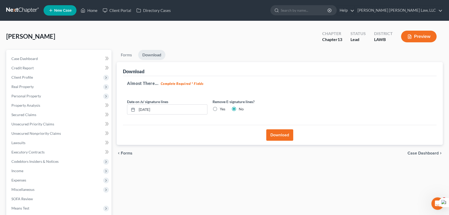
click at [275, 128] on div "Download" at bounding box center [280, 135] width 314 height 20
click at [275, 134] on button "Download" at bounding box center [279, 134] width 27 height 11
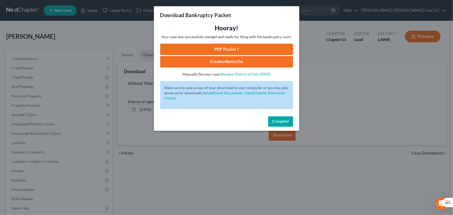
click at [247, 47] on link "PDF Packet 1" at bounding box center [226, 49] width 133 height 11
click at [287, 119] on button "Complete!" at bounding box center [280, 121] width 25 height 10
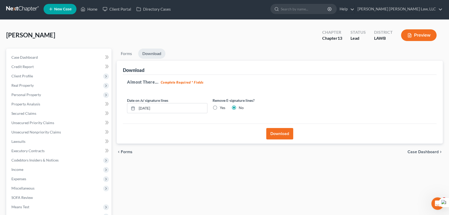
scroll to position [70, 0]
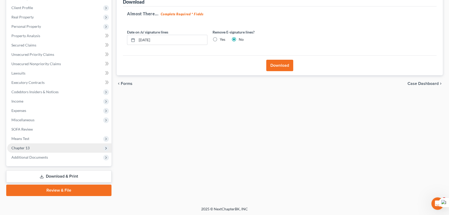
click at [61, 148] on span "Chapter 13" at bounding box center [59, 147] width 104 height 9
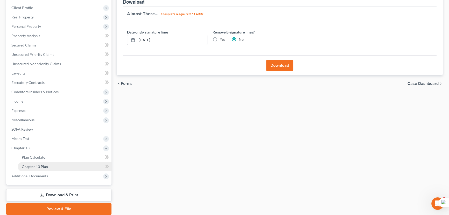
click at [55, 165] on link "Chapter 13 Plan" at bounding box center [65, 166] width 94 height 9
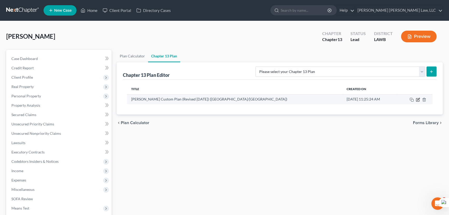
click at [418, 98] on icon "button" at bounding box center [418, 99] width 2 height 2
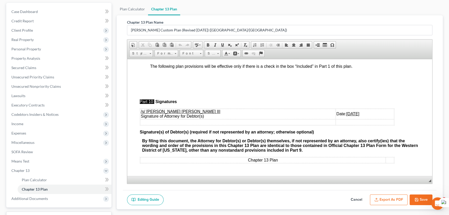
scroll to position [1823, 0]
click at [387, 196] on button "Export as PDF" at bounding box center [389, 199] width 38 height 11
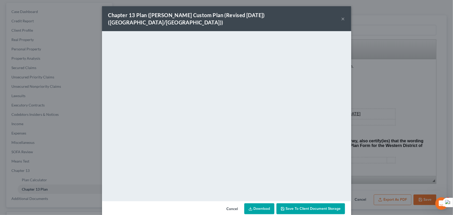
click at [256, 203] on link "Download" at bounding box center [259, 208] width 30 height 11
click at [318, 16] on div "Chapter 13 Plan ([PERSON_NAME] Custom Plan (Revised [DATE]) ([GEOGRAPHIC_DATA]/…" at bounding box center [226, 18] width 249 height 25
click at [341, 16] on button "×" at bounding box center [343, 19] width 4 height 6
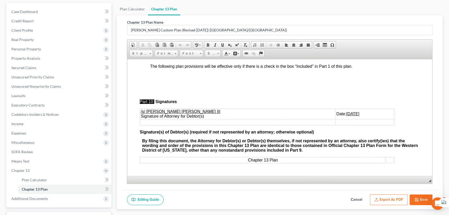
click at [420, 202] on button "Save" at bounding box center [421, 199] width 23 height 11
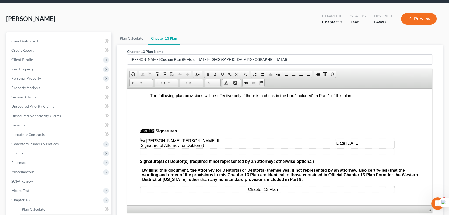
scroll to position [0, 0]
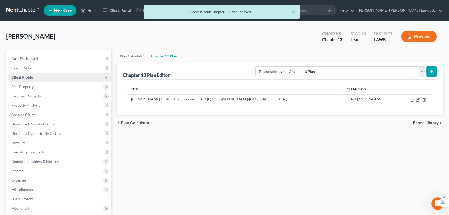
click at [30, 80] on span "Client Profile" at bounding box center [59, 77] width 104 height 9
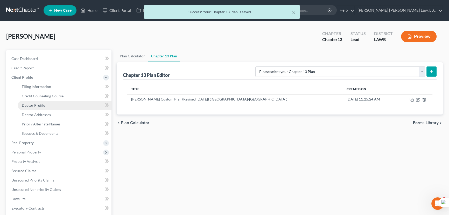
click at [41, 106] on span "Debtor Profile" at bounding box center [33, 105] width 23 height 4
select select "2"
select select "0"
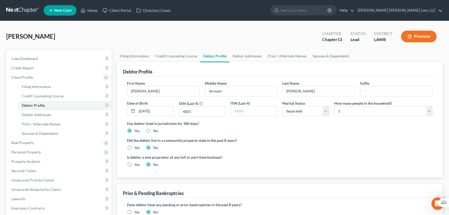
click at [10, 10] on link at bounding box center [22, 10] width 33 height 9
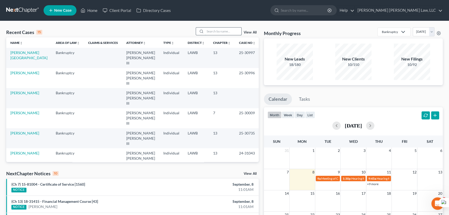
click at [225, 31] on input "search" at bounding box center [223, 31] width 36 height 8
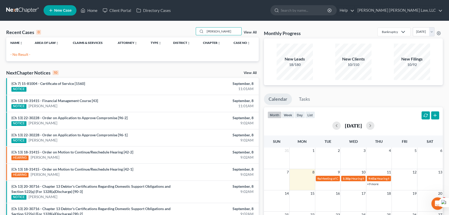
type input "[PERSON_NAME]"
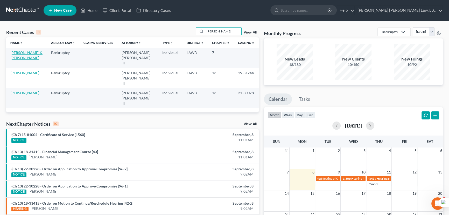
click at [20, 53] on link "[PERSON_NAME] & [PERSON_NAME]" at bounding box center [26, 55] width 32 height 10
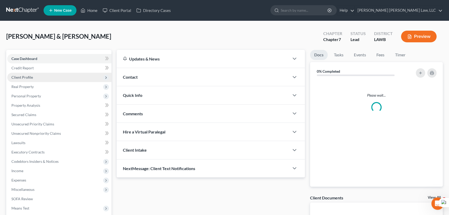
click at [29, 79] on span "Client Profile" at bounding box center [59, 77] width 104 height 9
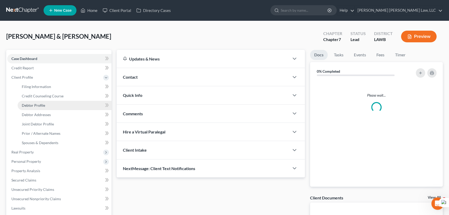
click at [32, 106] on span "Debtor Profile" at bounding box center [33, 105] width 23 height 4
select select "1"
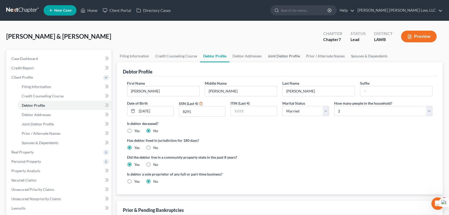
click at [272, 60] on link "Joint Debtor Profile" at bounding box center [284, 56] width 38 height 12
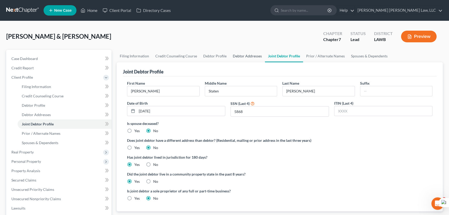
click at [248, 58] on link "Debtor Addresses" at bounding box center [247, 56] width 35 height 12
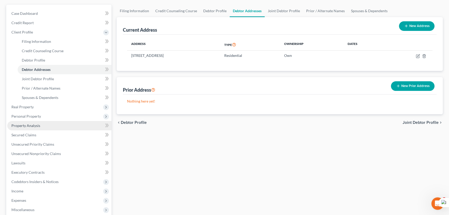
scroll to position [47, 0]
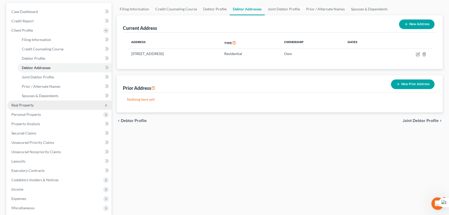
click at [43, 106] on span "Real Property" at bounding box center [59, 104] width 104 height 9
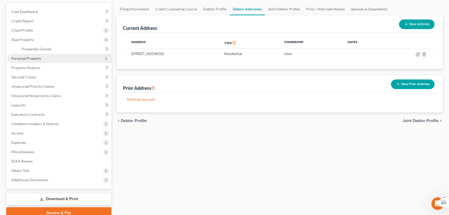
click at [57, 57] on span "Personal Property" at bounding box center [59, 58] width 104 height 9
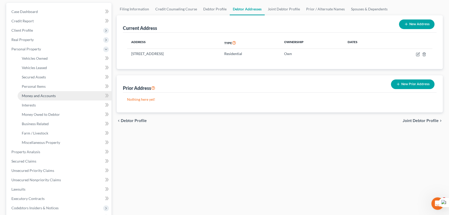
click at [57, 97] on link "Money and Accounts" at bounding box center [65, 95] width 94 height 9
